Goal: Task Accomplishment & Management: Manage account settings

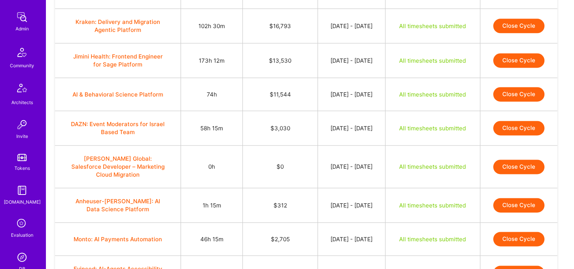
scroll to position [266, 0]
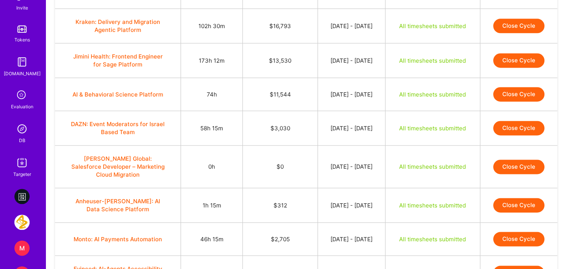
click at [21, 131] on img at bounding box center [21, 128] width 15 height 15
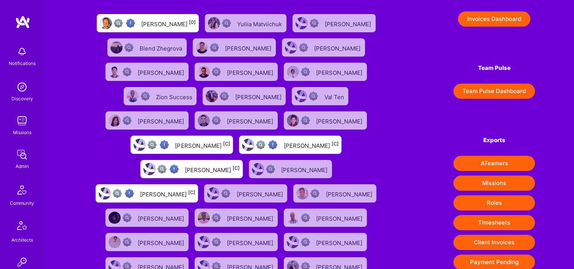
scroll to position [152, 0]
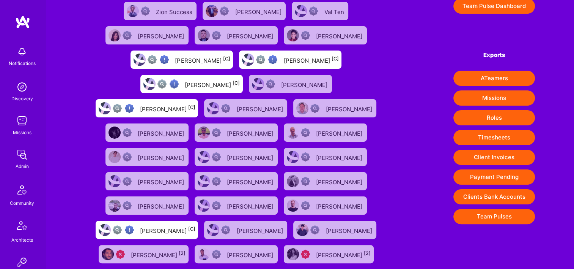
click at [487, 176] on button "Payment Pending" at bounding box center [495, 176] width 82 height 15
click at [24, 167] on div "Admin" at bounding box center [22, 166] width 13 height 8
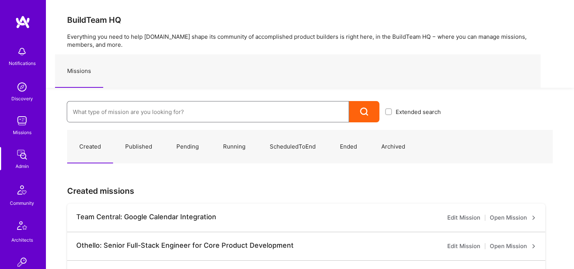
click at [156, 108] on input at bounding box center [208, 111] width 270 height 19
paste input "Endeavor: Onlocation Mobile/Security- 3338TSV275"
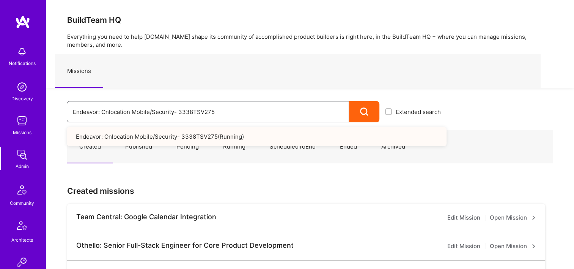
drag, startPoint x: 222, startPoint y: 114, endPoint x: 58, endPoint y: 112, distance: 163.6
click at [58, 112] on div "Endeavor: Onlocation Mobile/Security- 3338TSV275 Extended search Endeavor: Onlo…" at bounding box center [246, 105] width 401 height 35
paste input "lympic Engineering -3338OEG"
drag, startPoint x: 219, startPoint y: 112, endPoint x: 51, endPoint y: 110, distance: 167.8
click at [49, 109] on div "Endeavor: Olympic Engineering -3338OEG275 Extended search Endeavor: Olympic Eng…" at bounding box center [246, 105] width 401 height 35
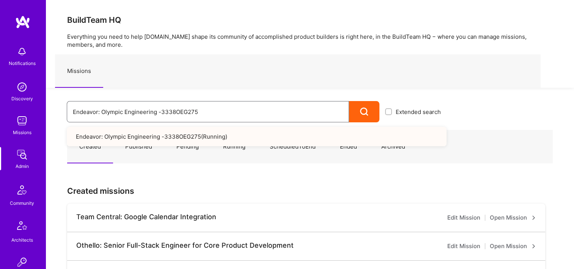
paste input "nlocation Mobile/Security- 3338TSV"
type input "Endeavor: Onlocation Mobile/Security- 3338TSV275"
drag, startPoint x: 80, startPoint y: 112, endPoint x: 34, endPoint y: 102, distance: 47.3
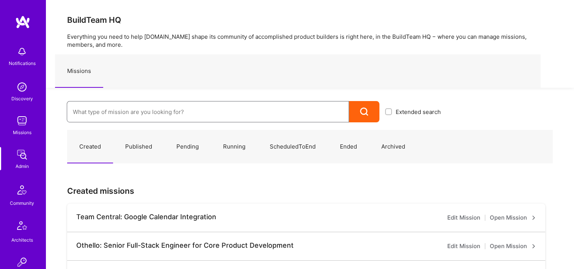
paste input "Zero - Let's End Covid Together"
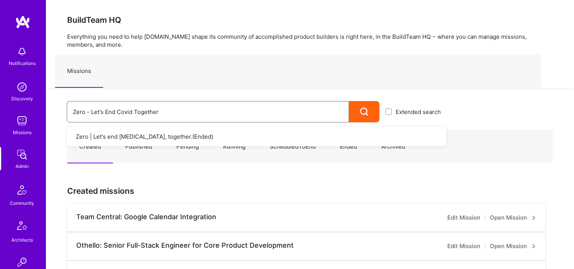
type input "Zero - Let's End Covid Together"
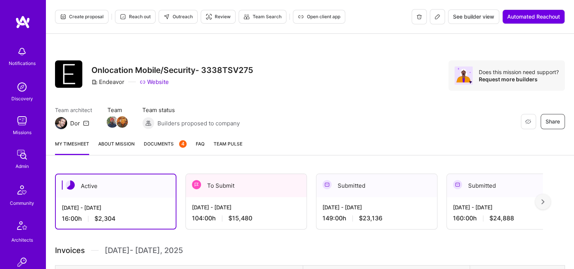
click at [169, 143] on span "Documents 4" at bounding box center [165, 144] width 43 height 8
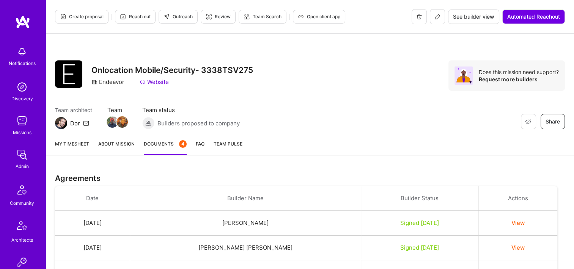
click at [439, 16] on button at bounding box center [437, 16] width 15 height 15
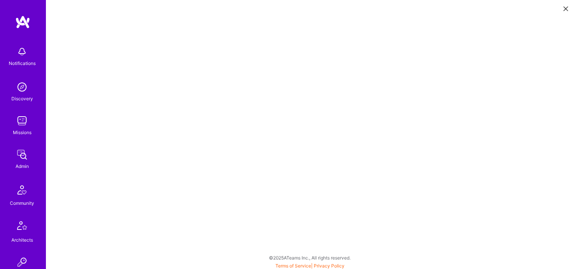
scroll to position [2, 0]
click at [565, 7] on icon at bounding box center [566, 8] width 5 height 5
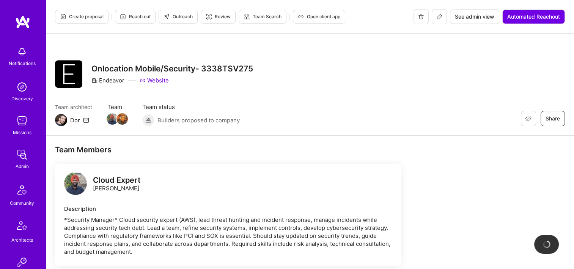
click at [325, 16] on span "Open client app" at bounding box center [319, 16] width 43 height 7
click at [470, 14] on span "See admin view" at bounding box center [474, 17] width 39 height 8
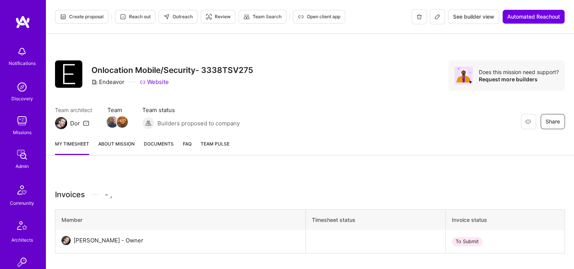
click at [161, 144] on span "Documents" at bounding box center [159, 144] width 30 height 8
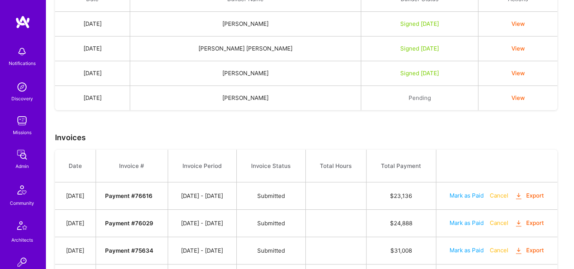
scroll to position [266, 0]
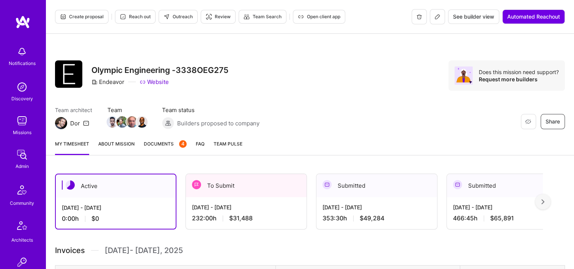
click at [316, 14] on span "Open client app" at bounding box center [319, 16] width 43 height 7
click at [152, 150] on link "Documents 4" at bounding box center [165, 147] width 43 height 15
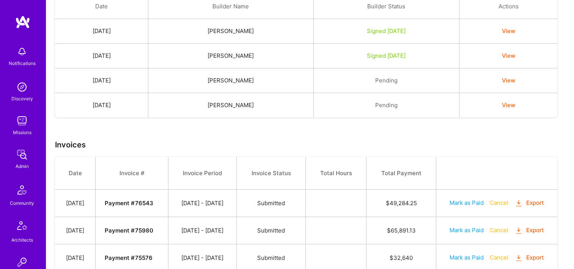
scroll to position [266, 0]
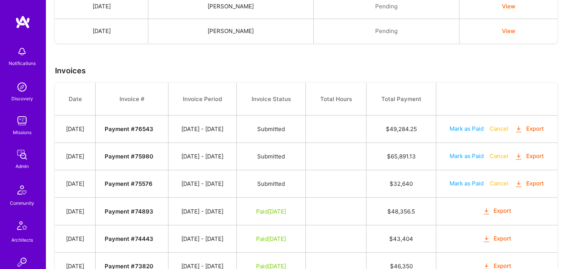
click at [534, 157] on button "Export" at bounding box center [530, 156] width 30 height 9
click at [530, 129] on button "Export" at bounding box center [530, 128] width 30 height 9
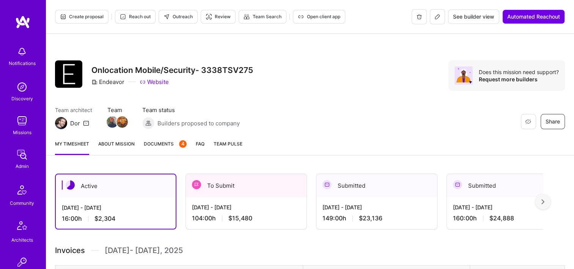
click at [327, 15] on span "Open client app" at bounding box center [319, 16] width 43 height 7
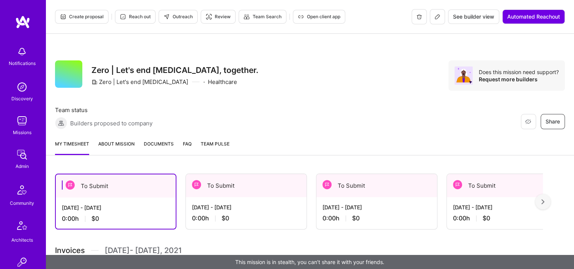
click at [323, 17] on span "Open client app" at bounding box center [319, 16] width 43 height 7
